Goal: Use online tool/utility: Utilize a website feature to perform a specific function

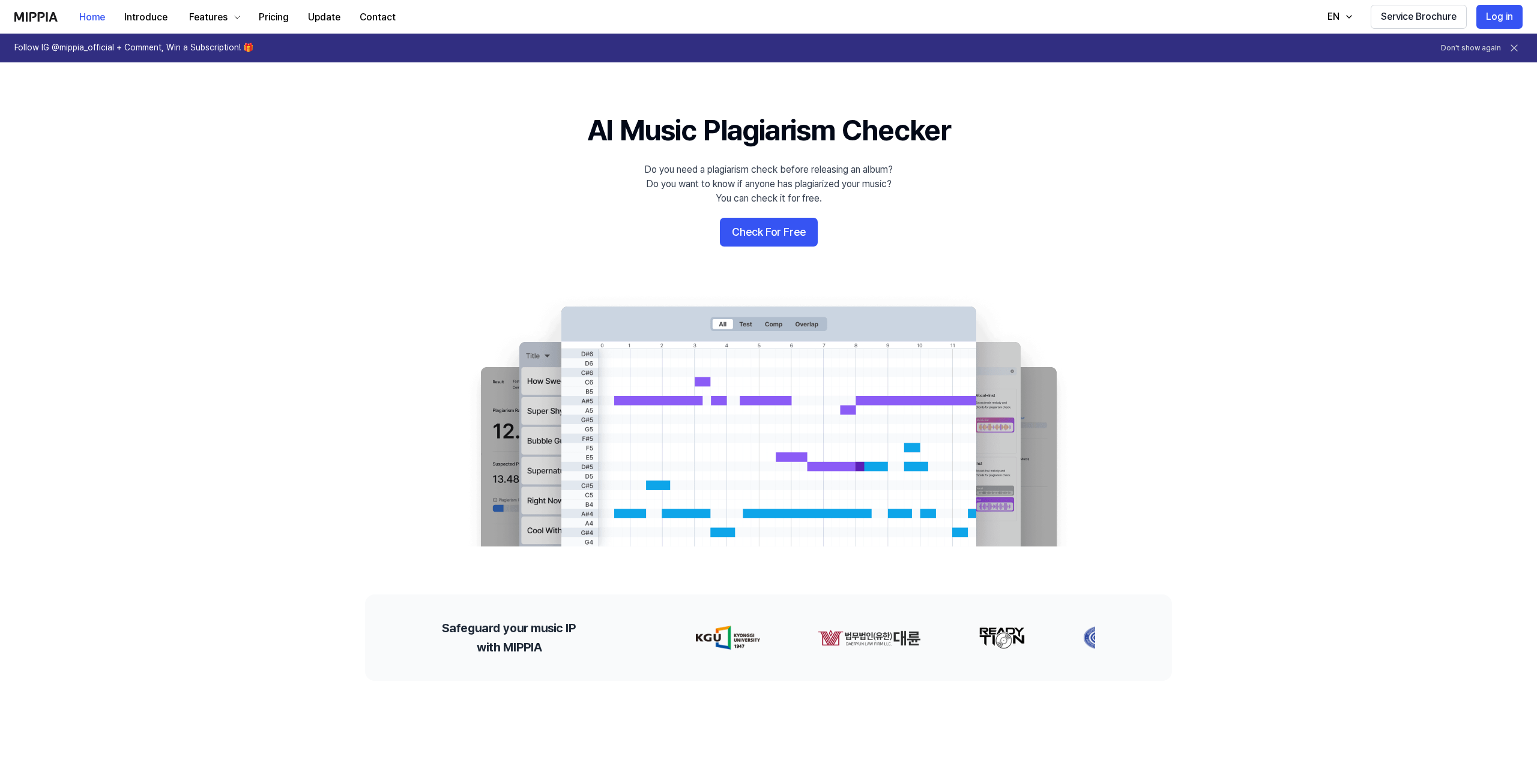
click at [1511, 47] on icon at bounding box center [1514, 48] width 12 height 12
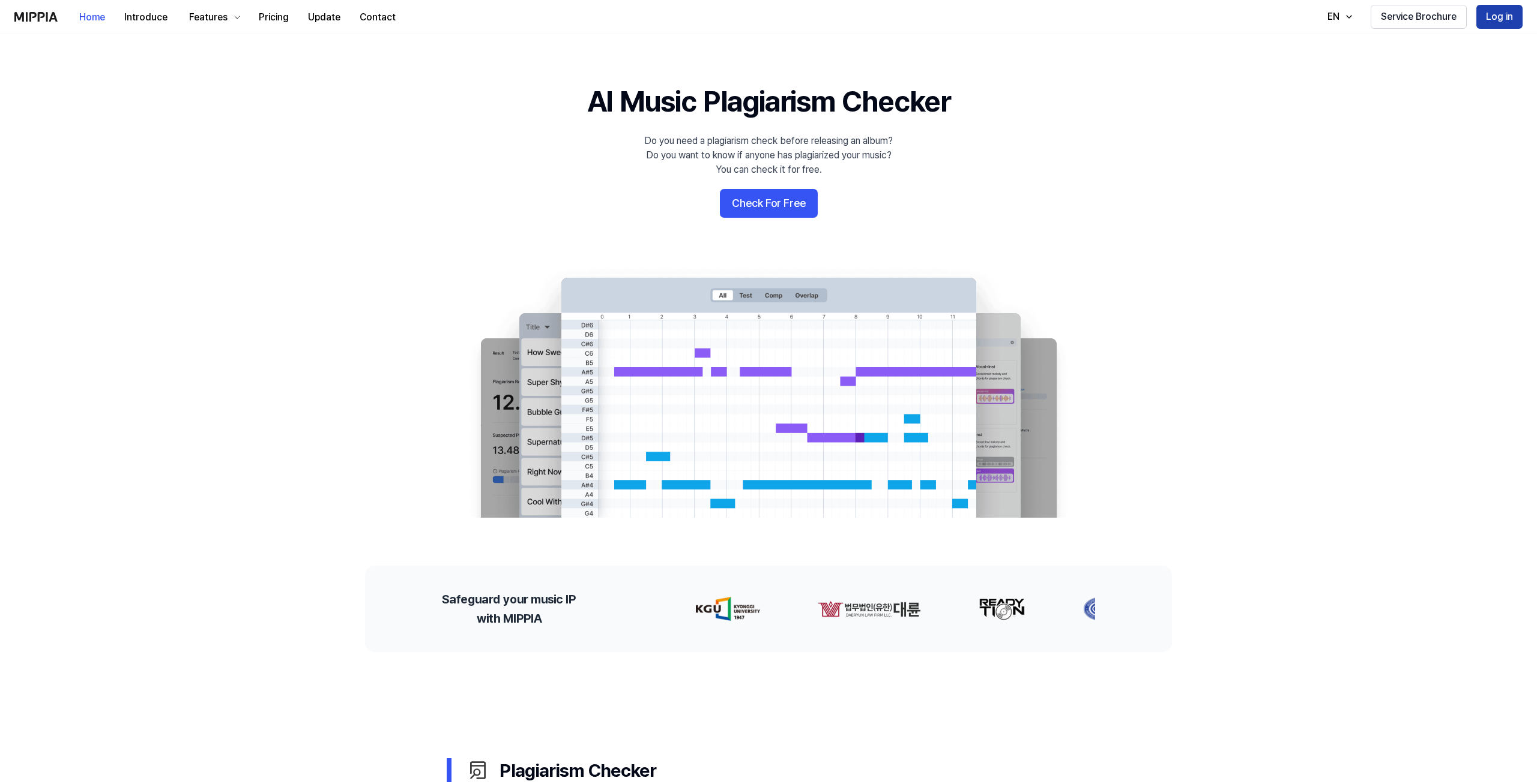
click at [1497, 18] on button "Log in" at bounding box center [1499, 16] width 47 height 24
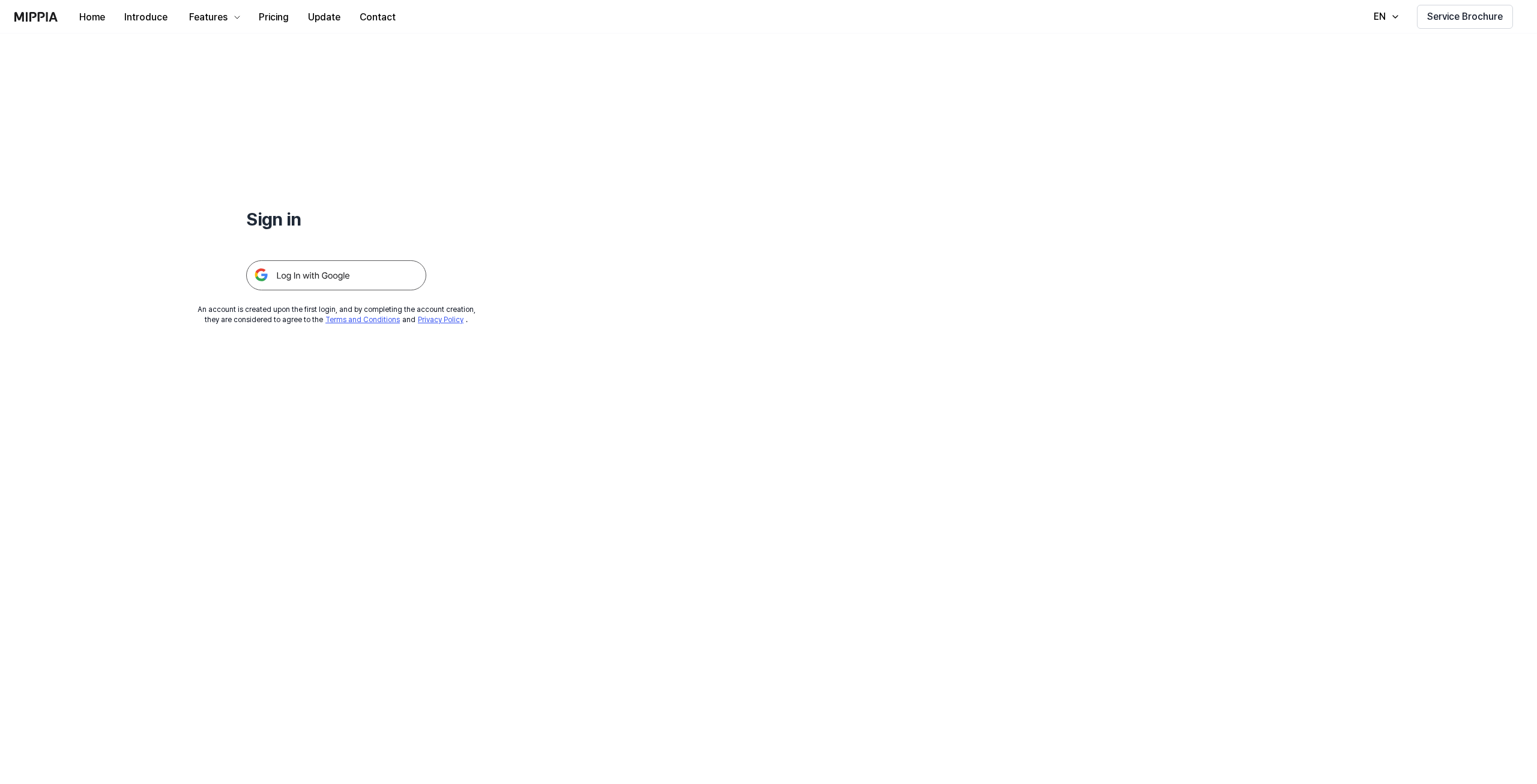
click at [281, 269] on img at bounding box center [336, 275] width 180 height 30
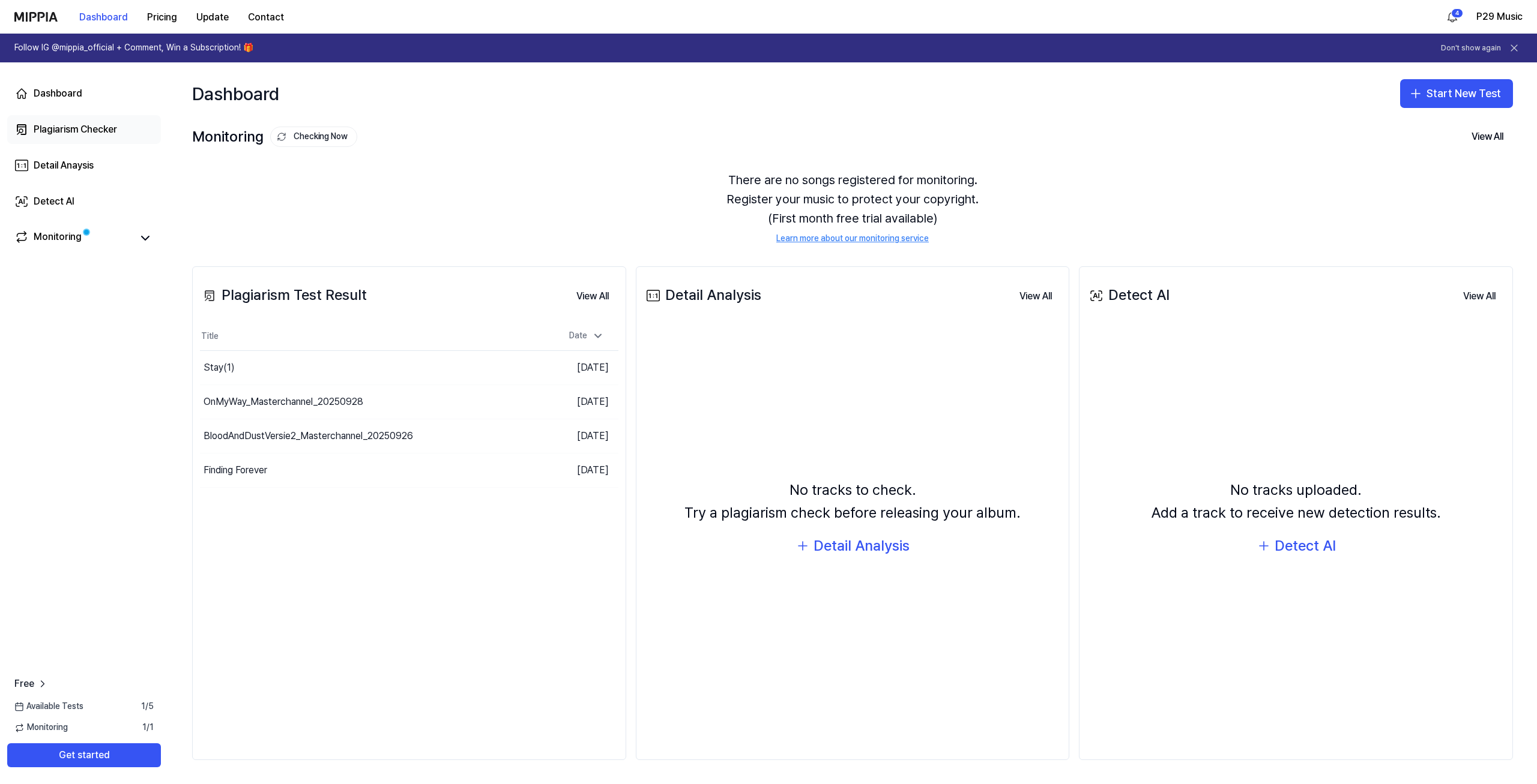
click at [62, 124] on div "Plagiarism Checker" at bounding box center [75, 129] width 84 height 14
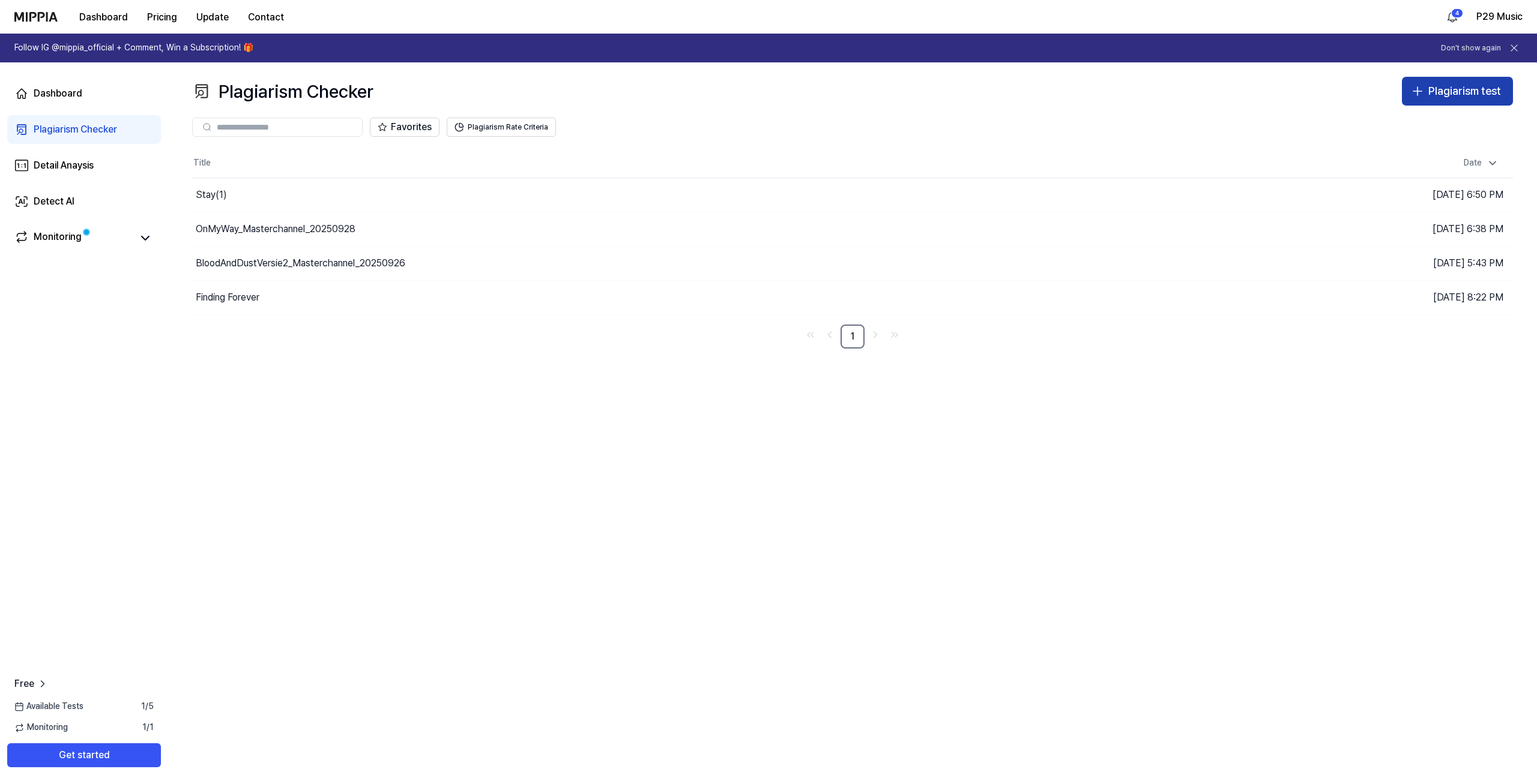
click at [1456, 86] on div "Plagiarism test" at bounding box center [1464, 91] width 73 height 18
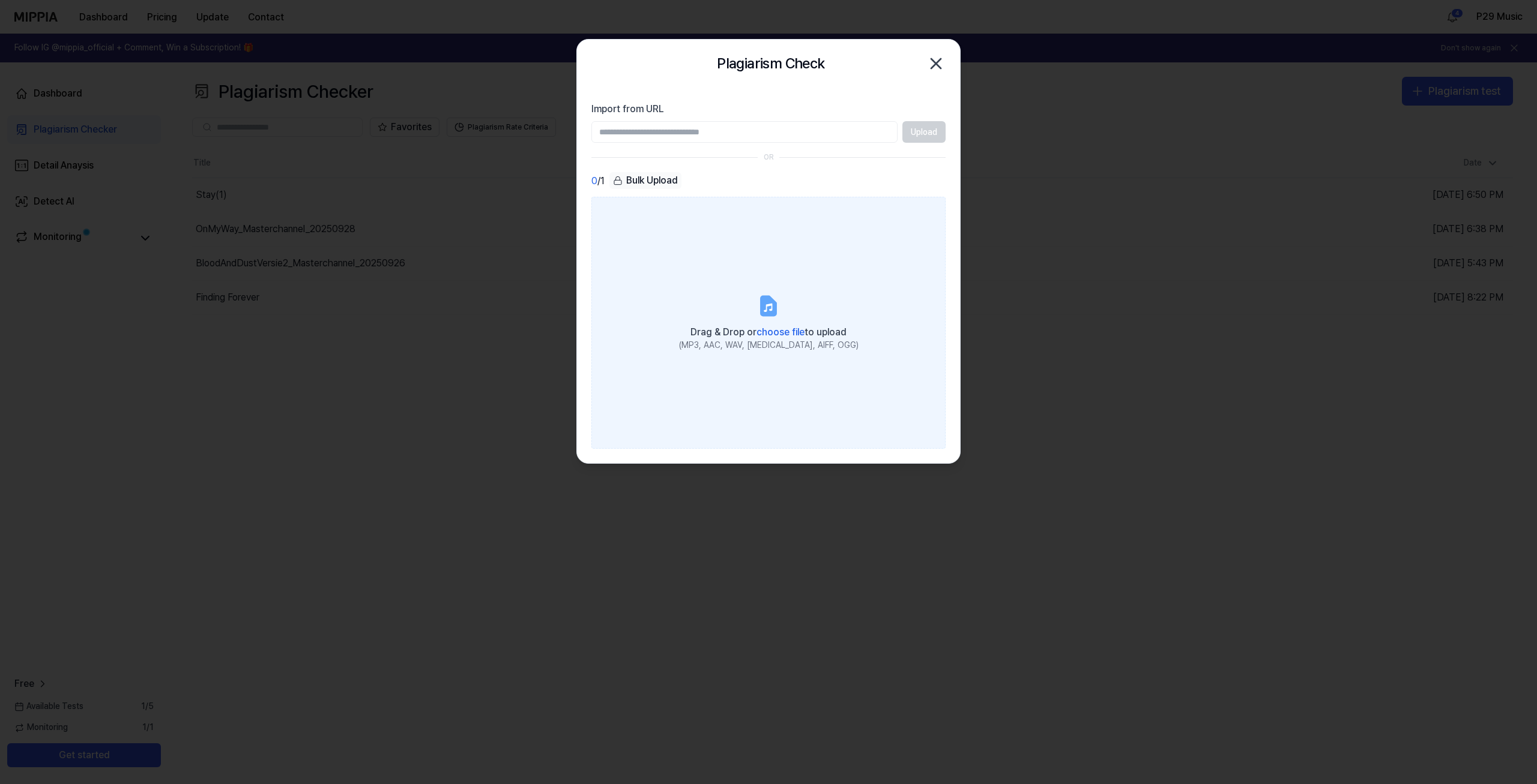
click at [768, 311] on icon at bounding box center [768, 306] width 14 height 18
click at [0, 0] on input "Drag & Drop or choose file to upload (MP3, AAC, WAV, FLAC, AIFF, OGG)" at bounding box center [0, 0] width 0 height 0
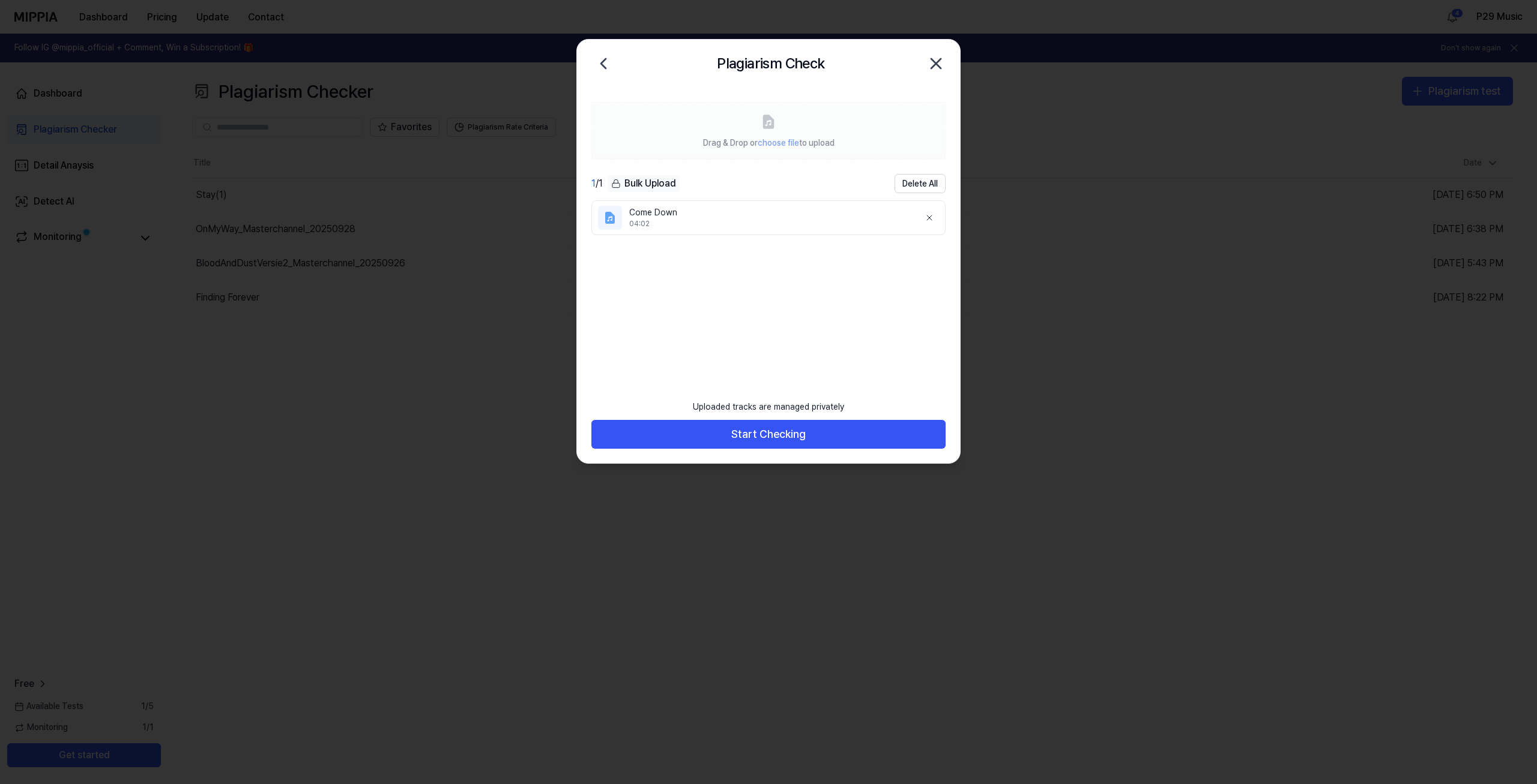
click at [610, 216] on icon at bounding box center [610, 218] width 9 height 11
click at [812, 430] on button "Start Checking" at bounding box center [768, 434] width 354 height 29
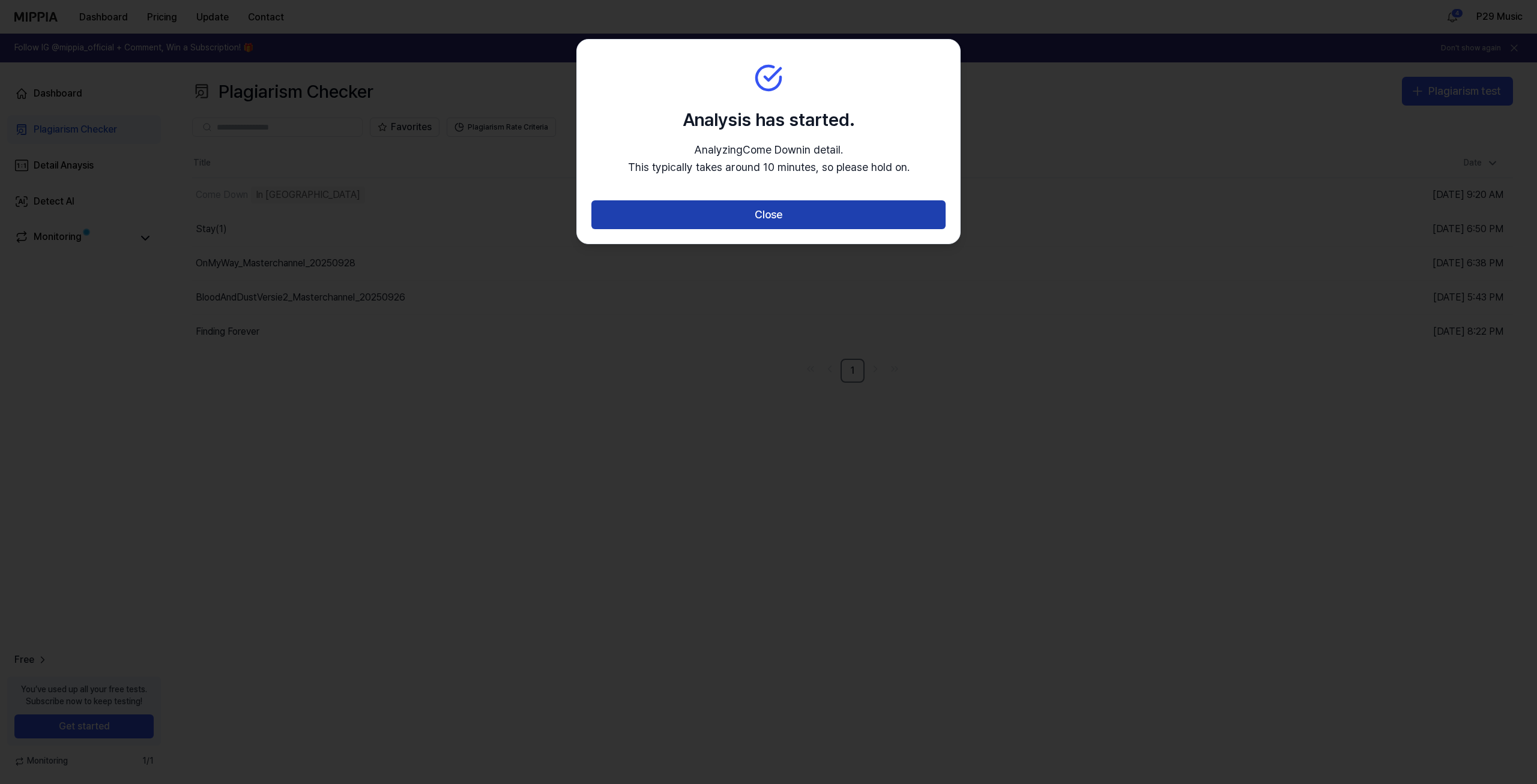
click at [805, 221] on button "Close" at bounding box center [768, 214] width 354 height 29
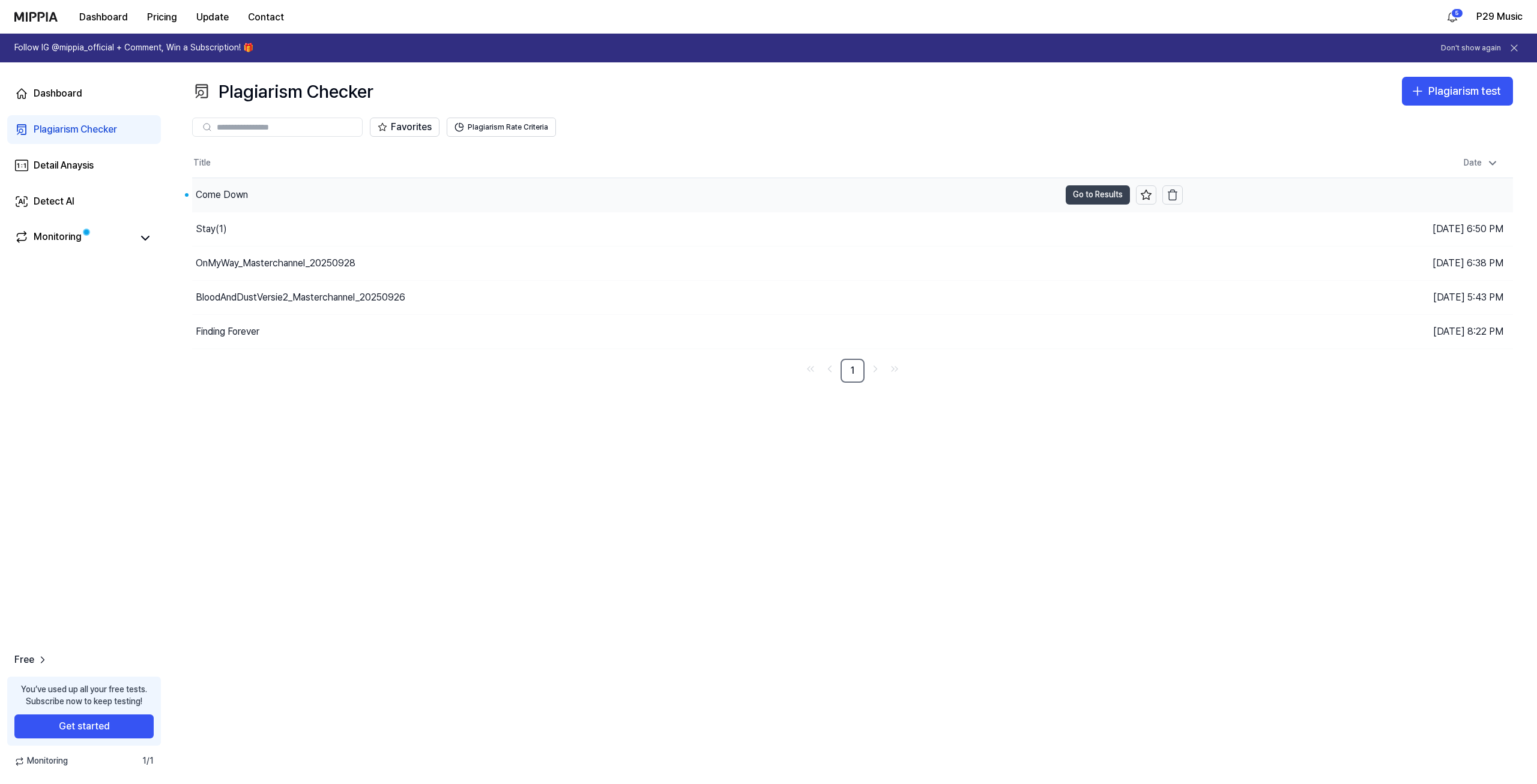
click at [1102, 196] on button "Go to Results" at bounding box center [1097, 195] width 64 height 19
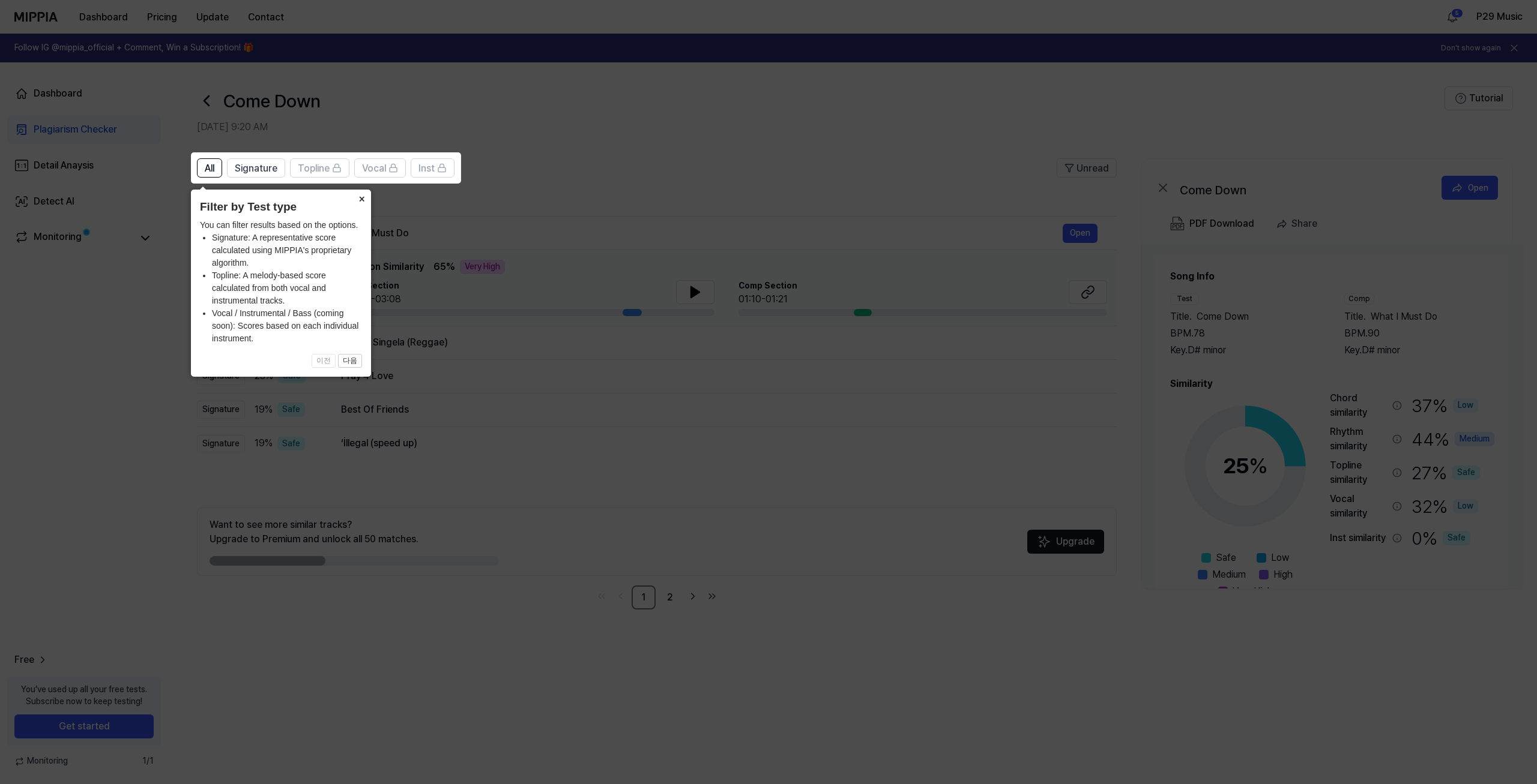
click at [360, 201] on button "×" at bounding box center [361, 198] width 19 height 17
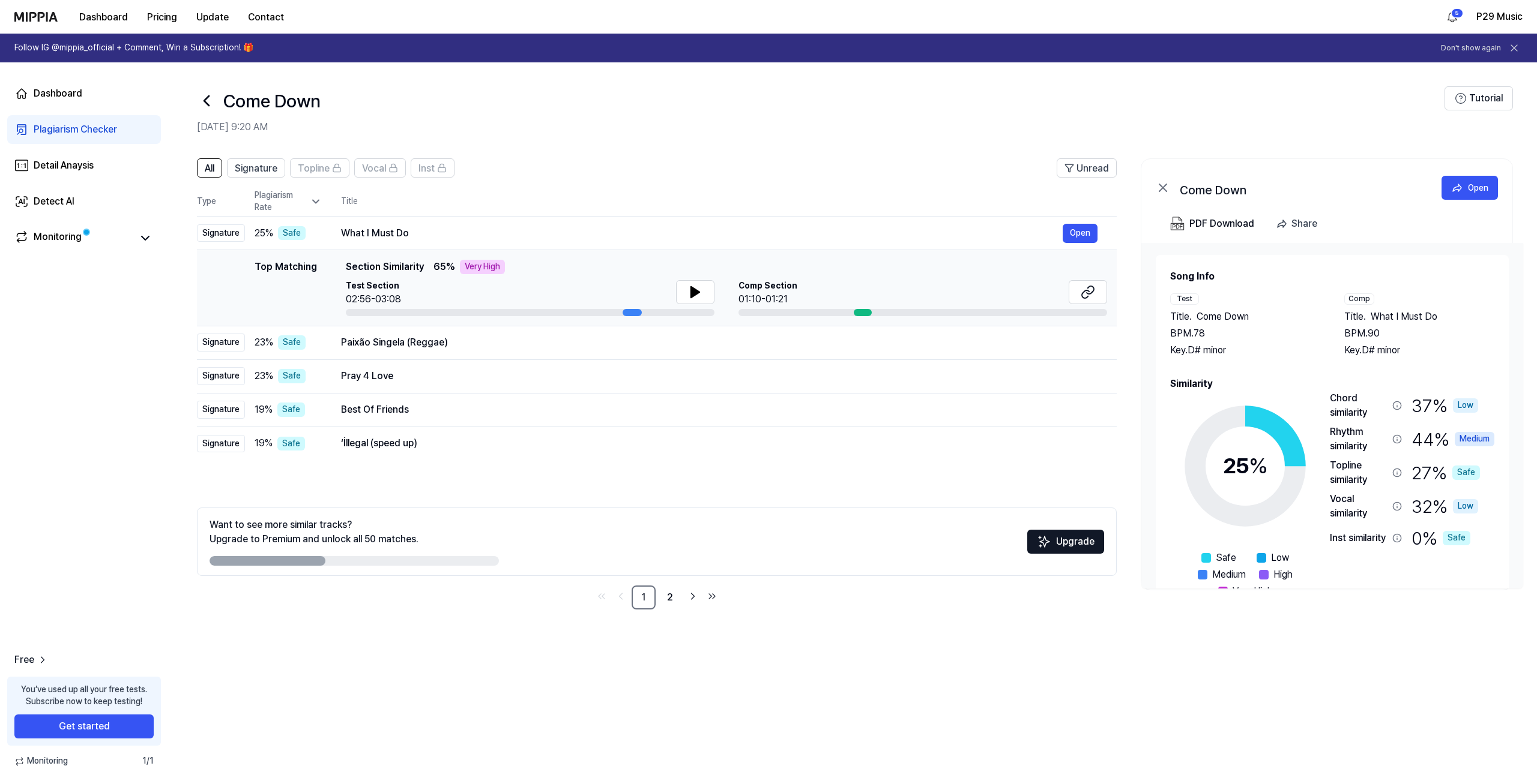
click at [552, 281] on div "Test Section 02:56-03:08" at bounding box center [529, 294] width 368 height 26
click at [1068, 232] on button "Open" at bounding box center [1080, 234] width 35 height 19
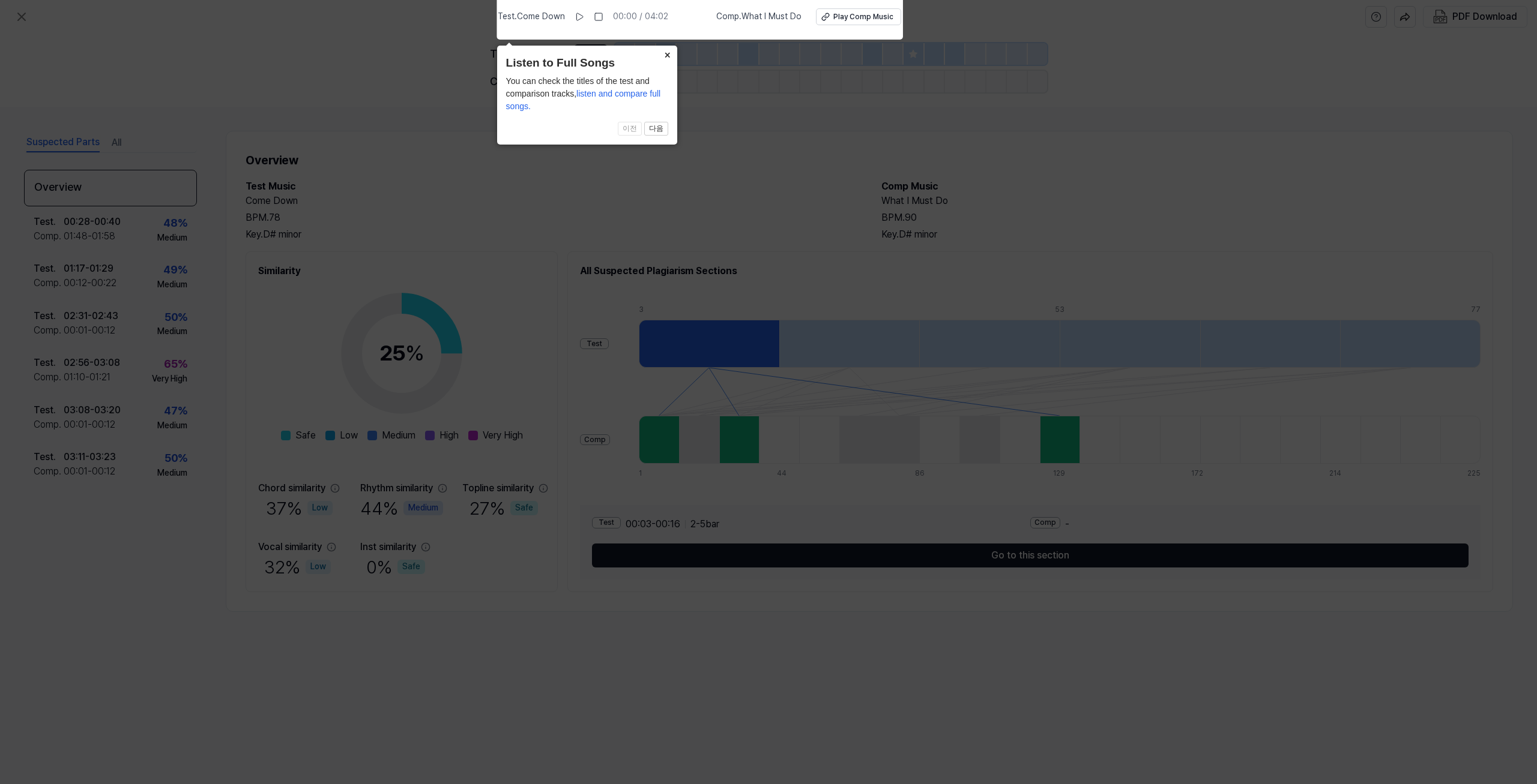
click at [664, 50] on button "×" at bounding box center [667, 54] width 19 height 17
